Goal: Task Accomplishment & Management: Use online tool/utility

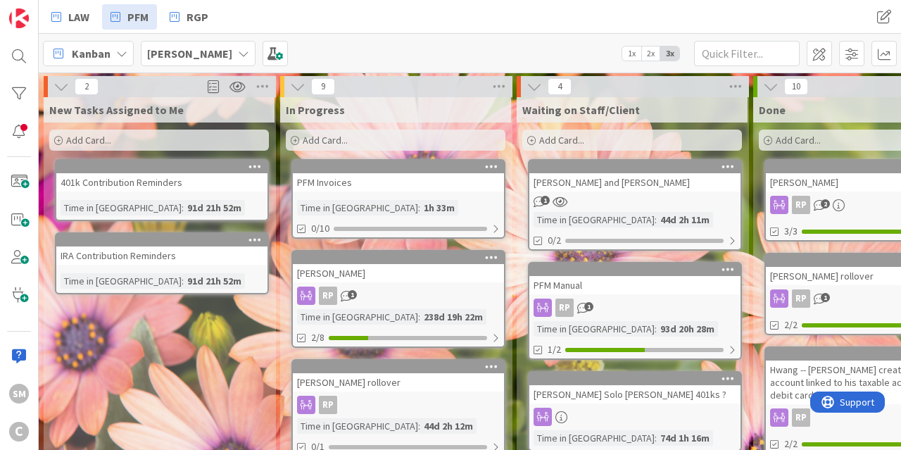
click at [379, 180] on div "PFM Invoices" at bounding box center [398, 182] width 211 height 18
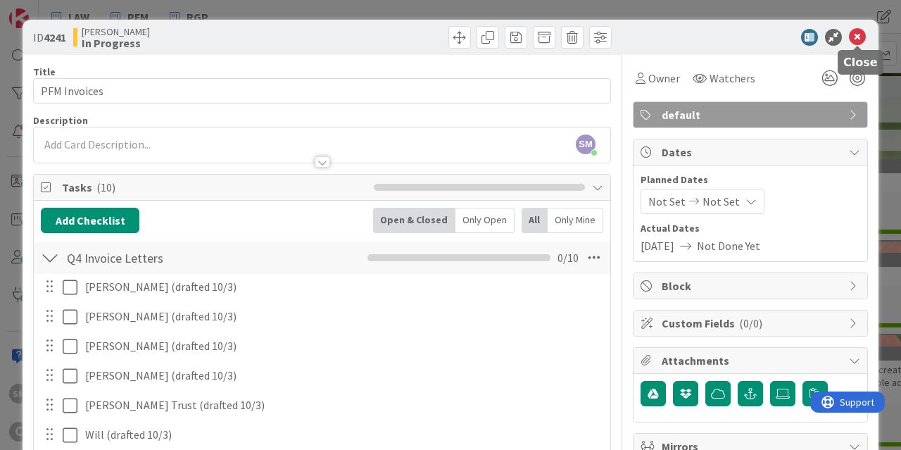
click at [851, 34] on icon at bounding box center [857, 37] width 17 height 17
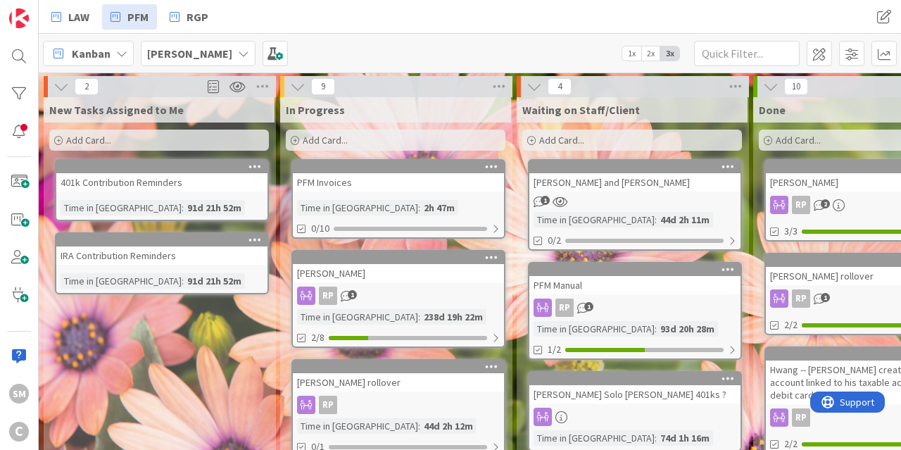
click at [397, 291] on div "RP 1" at bounding box center [398, 295] width 211 height 18
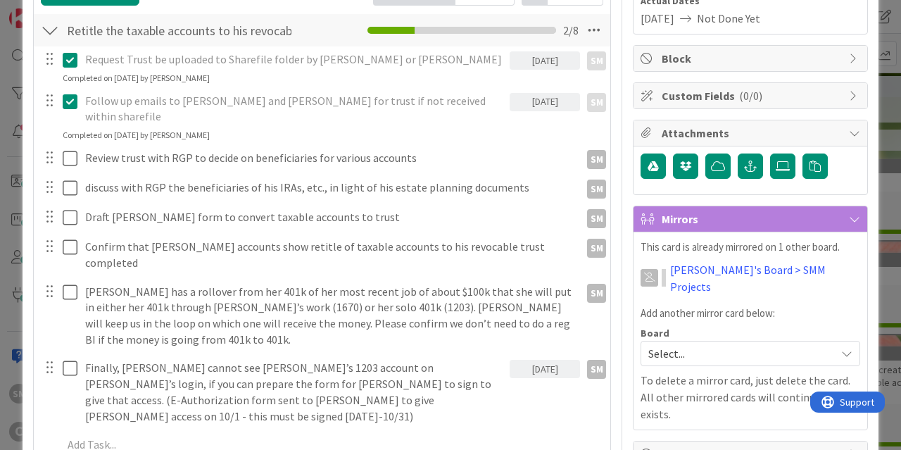
scroll to position [253, 0]
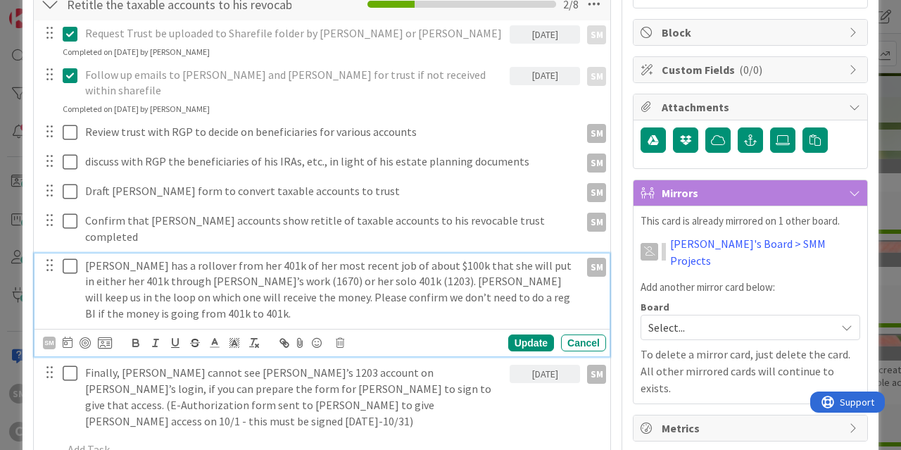
click at [168, 284] on p "[PERSON_NAME] has a rollover from her 401k of her most recent job of about $100…" at bounding box center [329, 290] width 489 height 64
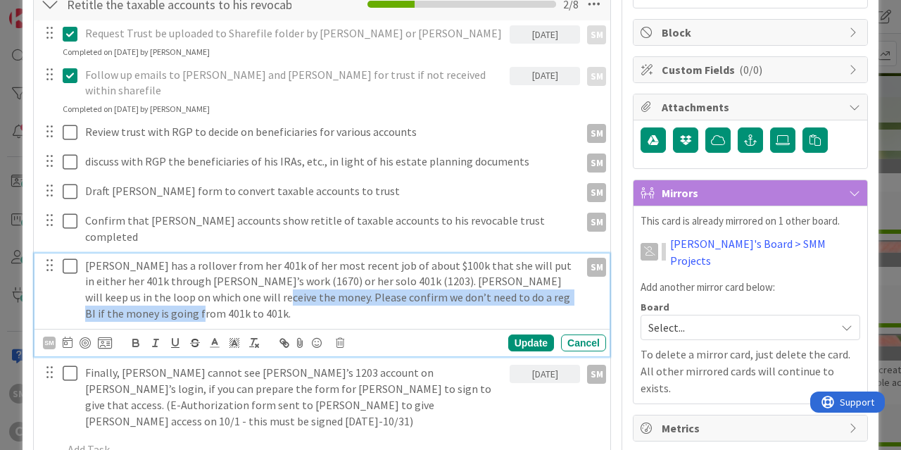
drag, startPoint x: 237, startPoint y: 284, endPoint x: 215, endPoint y: 267, distance: 28.2
click at [215, 267] on p "[PERSON_NAME] has a rollover from her 401k of her most recent job of about $100…" at bounding box center [329, 290] width 489 height 64
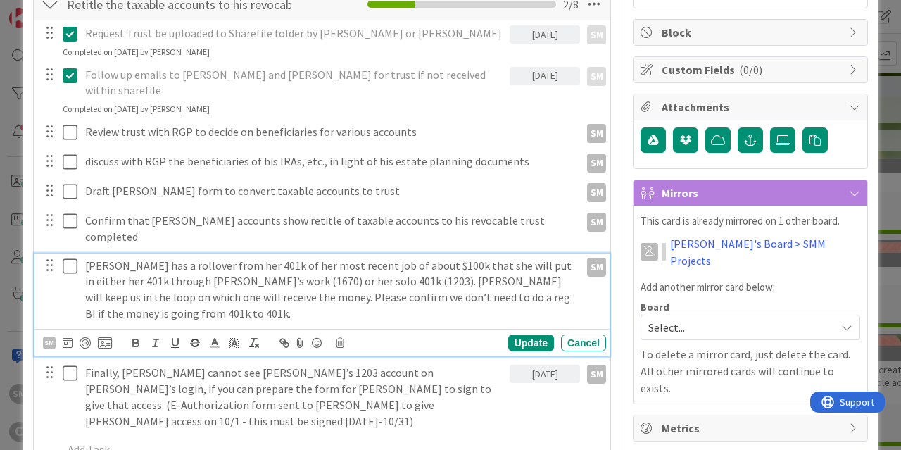
click at [226, 282] on p "[PERSON_NAME] has a rollover from her 401k of her most recent job of about $100…" at bounding box center [329, 290] width 489 height 64
click at [215, 267] on p "[PERSON_NAME] has a rollover from her 401k of her most recent job of about $100…" at bounding box center [329, 290] width 489 height 64
click at [270, 279] on p "[PERSON_NAME] has a rollover from her 401k of her most recent job of about $100…" at bounding box center [329, 290] width 489 height 64
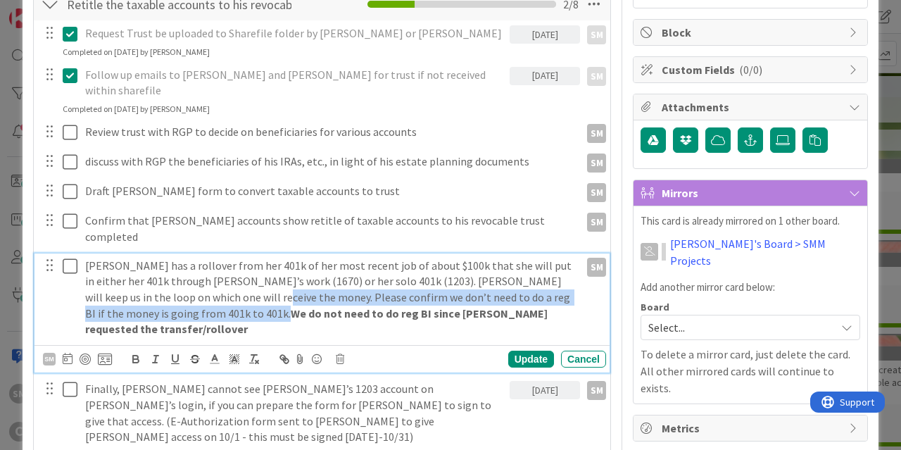
drag, startPoint x: 123, startPoint y: 282, endPoint x: 217, endPoint y: 267, distance: 95.5
click at [217, 267] on p "[PERSON_NAME] has a rollover from her 401k of her most recent job of about $100…" at bounding box center [329, 298] width 489 height 80
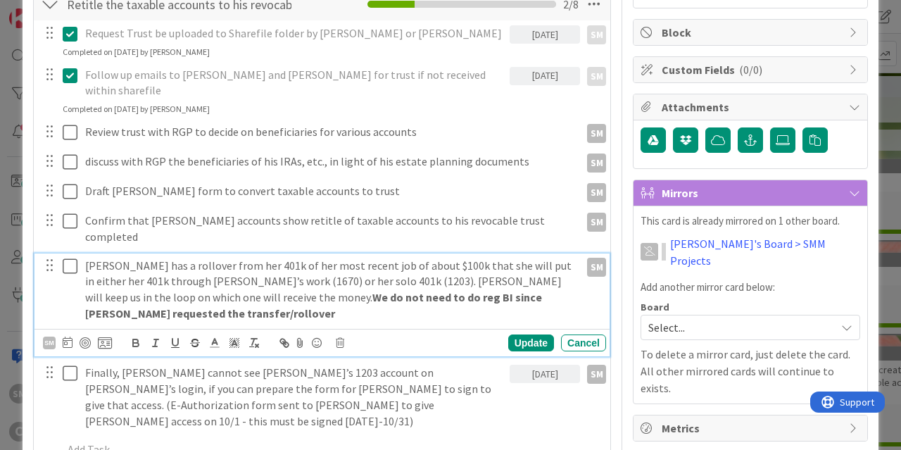
click at [148, 286] on p "[PERSON_NAME] has a rollover from her 401k of her most recent job of about $100…" at bounding box center [329, 290] width 489 height 64
click at [541, 334] on div "Update" at bounding box center [531, 342] width 46 height 17
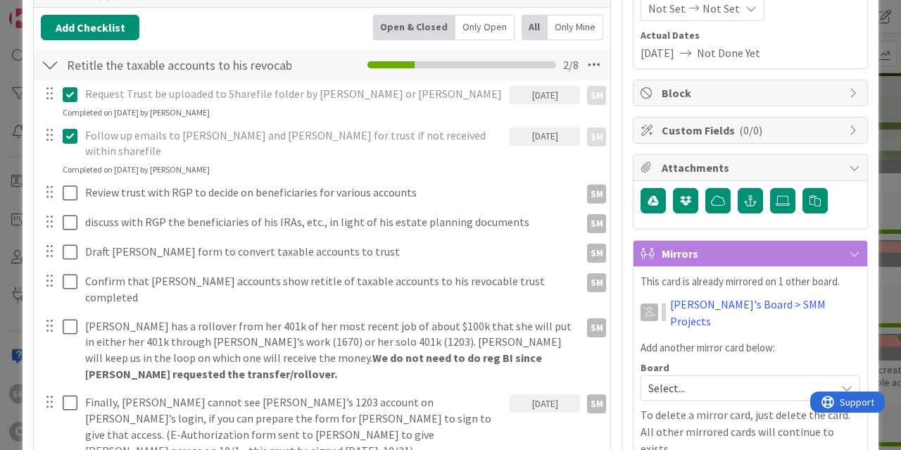
scroll to position [169, 0]
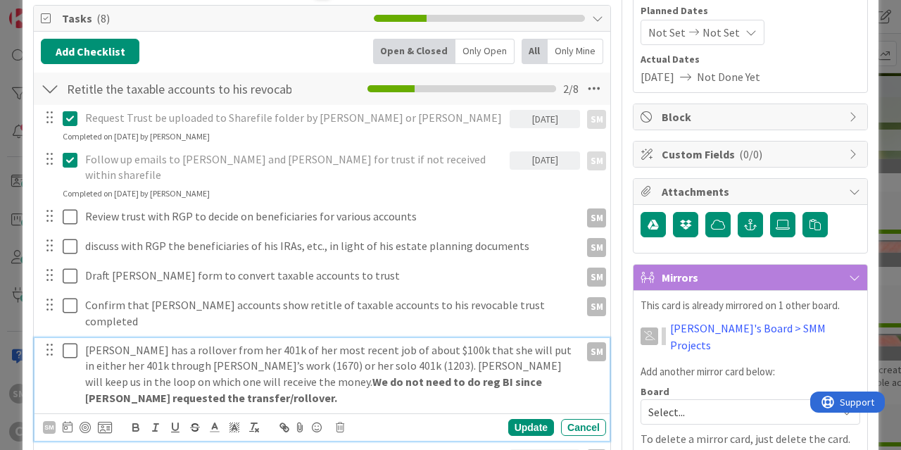
click at [89, 342] on p "[PERSON_NAME] has a rollover from her 401k of her most recent job of about $100…" at bounding box center [329, 374] width 489 height 64
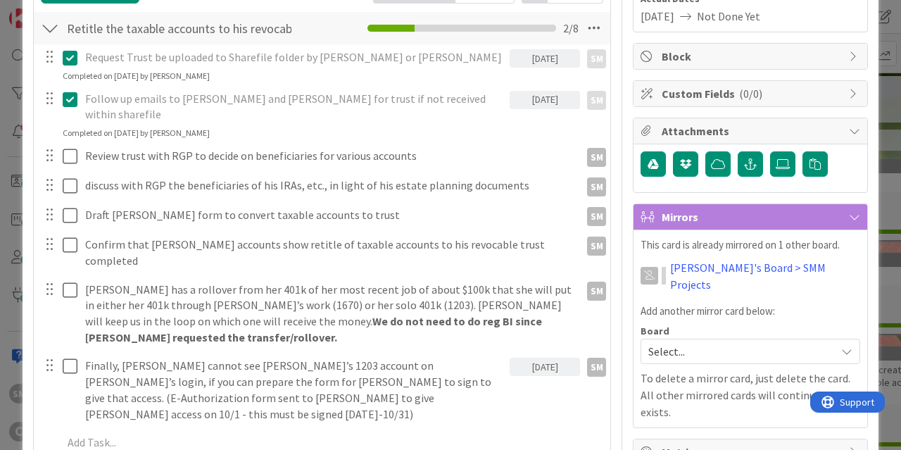
scroll to position [253, 0]
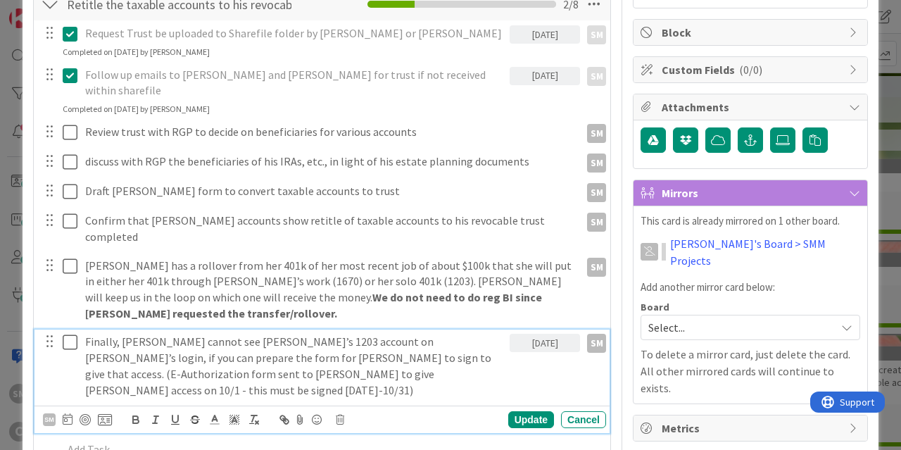
click at [95, 334] on p "Finally, [PERSON_NAME] cannot see [PERSON_NAME]’s 1203 account on [PERSON_NAME]…" at bounding box center [294, 366] width 419 height 64
click at [353, 334] on p "Finally, [PERSON_NAME] cannot see [PERSON_NAME]’s 1203 account on [PERSON_NAME]…" at bounding box center [294, 366] width 419 height 64
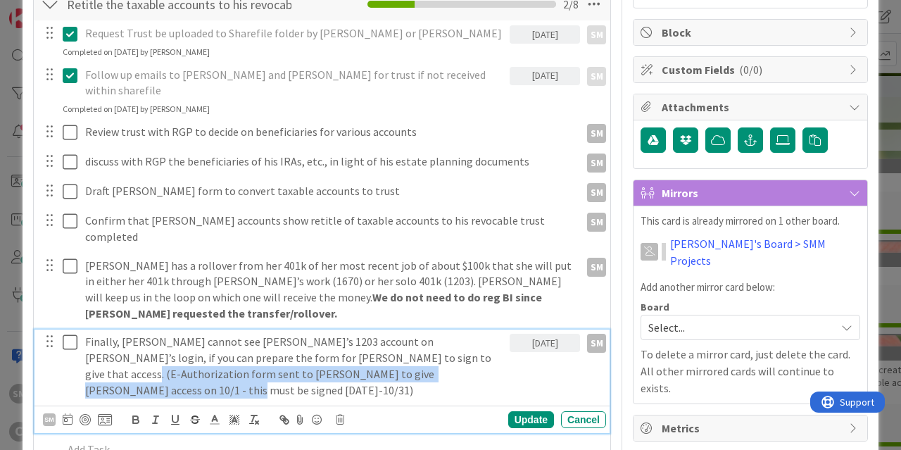
drag, startPoint x: 475, startPoint y: 343, endPoint x: 454, endPoint y: 327, distance: 26.6
click at [454, 334] on p "Finally, [PERSON_NAME] cannot see [PERSON_NAME]’s 1203 account on [PERSON_NAME]…" at bounding box center [294, 366] width 419 height 64
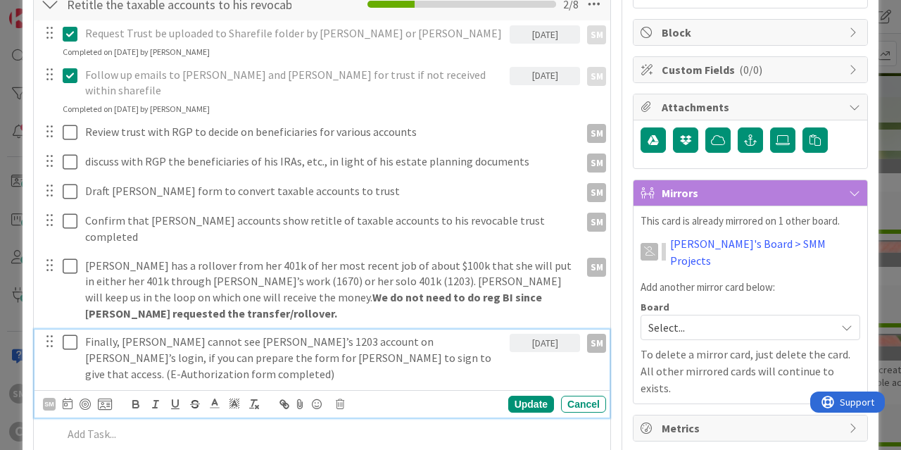
click at [68, 334] on icon at bounding box center [70, 342] width 15 height 17
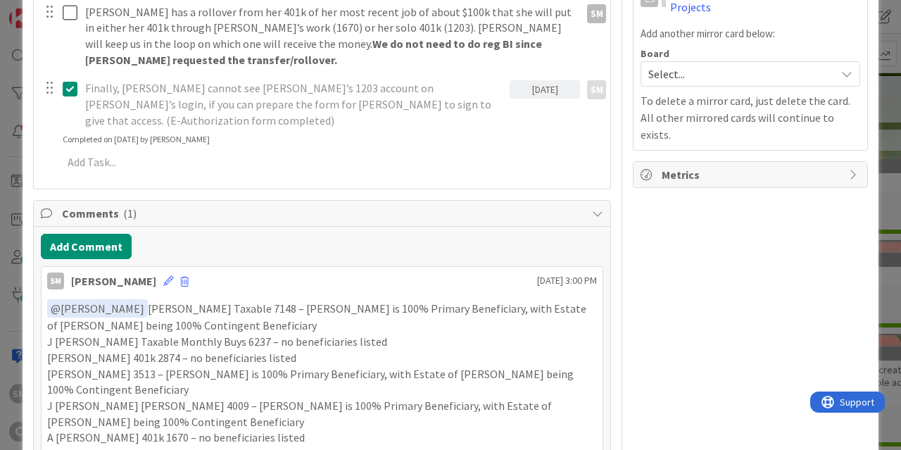
scroll to position [591, 0]
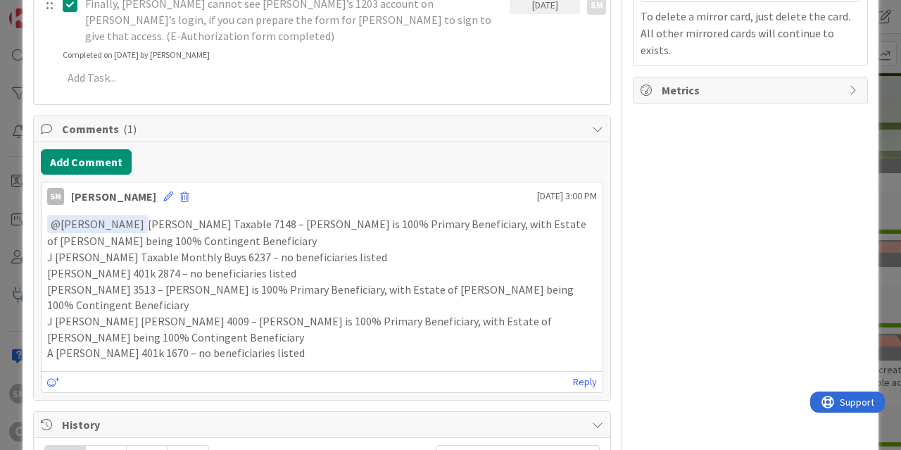
click at [213, 215] on p "﻿ @ [PERSON_NAME] ﻿ J [PERSON_NAME] Taxable 7148 – [PERSON_NAME] is 100% Primar…" at bounding box center [322, 232] width 550 height 34
click at [264, 215] on p "﻿ @ [PERSON_NAME] ﻿ J [PERSON_NAME] Taxable 7148 – [PERSON_NAME] is 100% Primar…" at bounding box center [322, 232] width 550 height 34
click at [355, 265] on p "[PERSON_NAME] 401k 2874 – no beneficiaries listed" at bounding box center [322, 273] width 550 height 16
drag, startPoint x: 332, startPoint y: 228, endPoint x: 207, endPoint y: 225, distance: 125.3
click at [207, 249] on p "J [PERSON_NAME] Taxable Monthly Buys 6237 – no beneficiaries listed" at bounding box center [322, 257] width 550 height 16
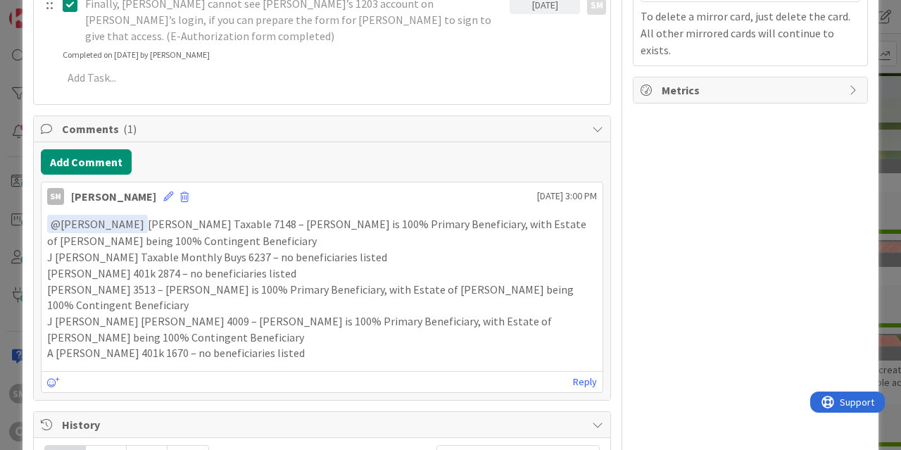
click at [289, 265] on p "[PERSON_NAME] 401k 2874 – no beneficiaries listed" at bounding box center [322, 273] width 550 height 16
click at [163, 265] on p "[PERSON_NAME] 401k 2874 – no beneficiaries listed" at bounding box center [322, 273] width 550 height 16
